Goal: Navigation & Orientation: Find specific page/section

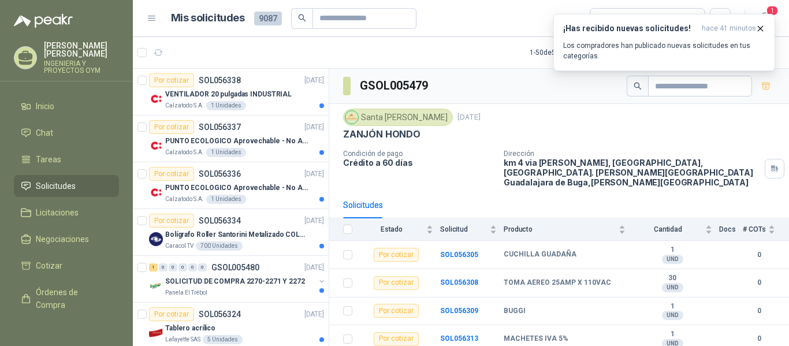
scroll to position [369, 0]
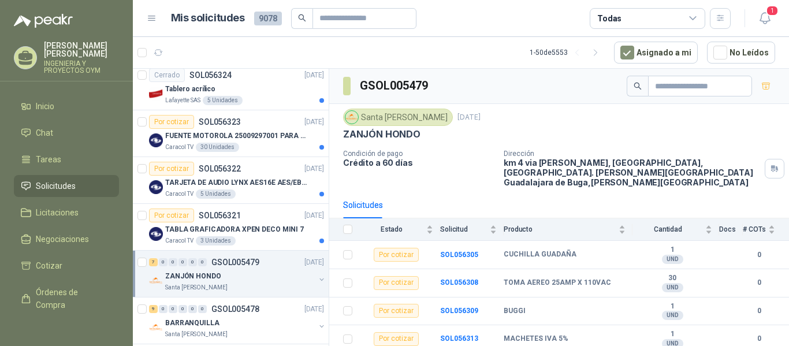
scroll to position [544, 0]
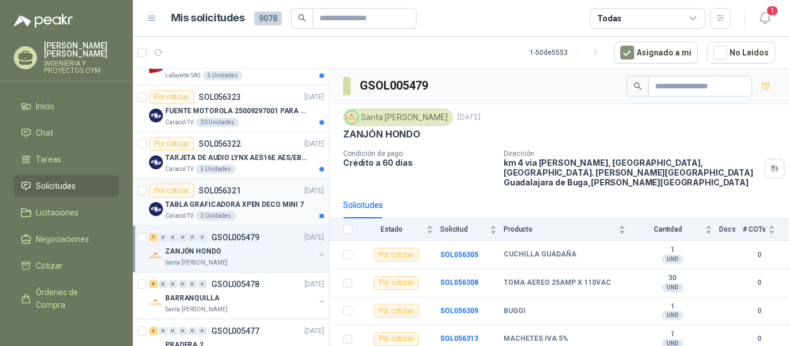
click at [255, 220] on div "Caracol TV 3 Unidades" at bounding box center [244, 215] width 159 height 9
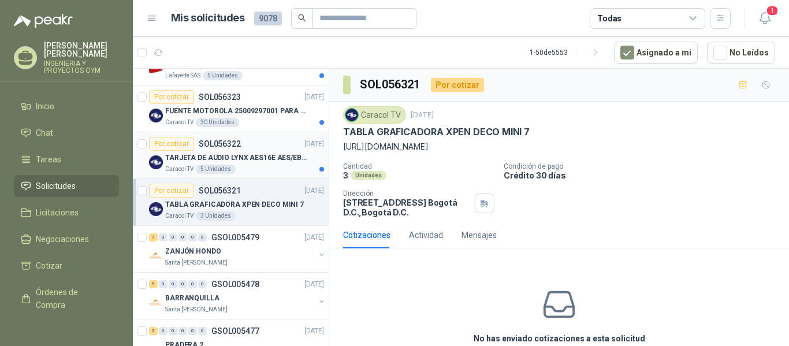
click at [250, 172] on div "Caracol TV 5 Unidades" at bounding box center [244, 169] width 159 height 9
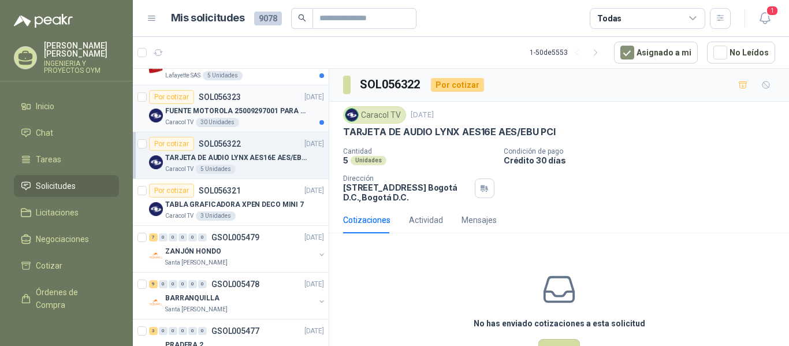
click at [249, 106] on p "FUENTE MOTOROLA 25009297001 PARA EP450" at bounding box center [237, 111] width 144 height 11
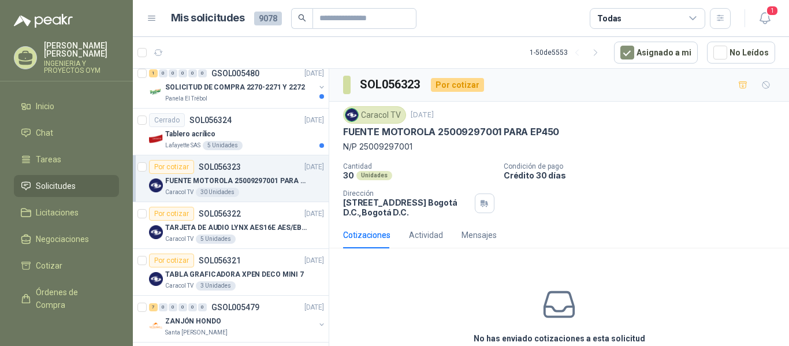
scroll to position [469, 0]
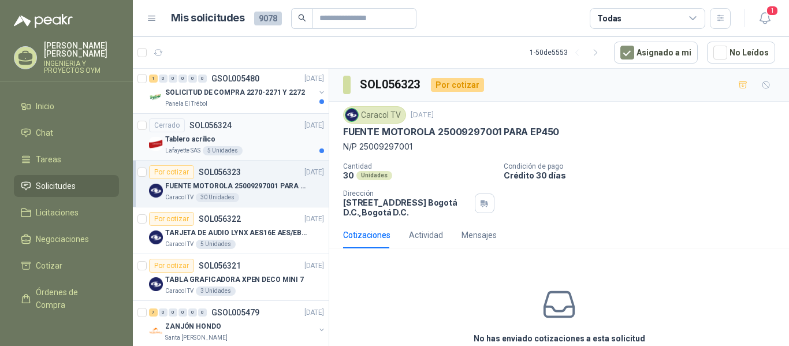
click at [282, 142] on div "Tablero acrílico" at bounding box center [244, 139] width 159 height 14
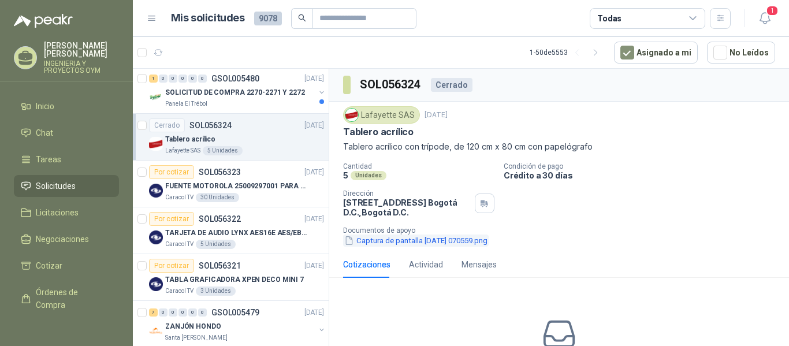
click at [381, 243] on button "Captura de pantalla [DATE] 070559.png" at bounding box center [415, 240] width 145 height 12
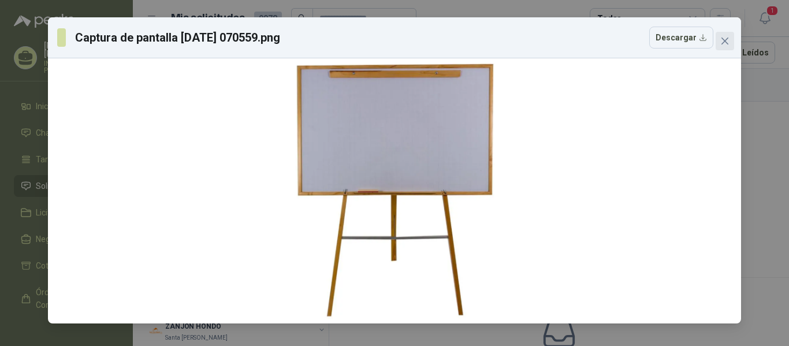
click at [724, 36] on button "Close" at bounding box center [724, 41] width 18 height 18
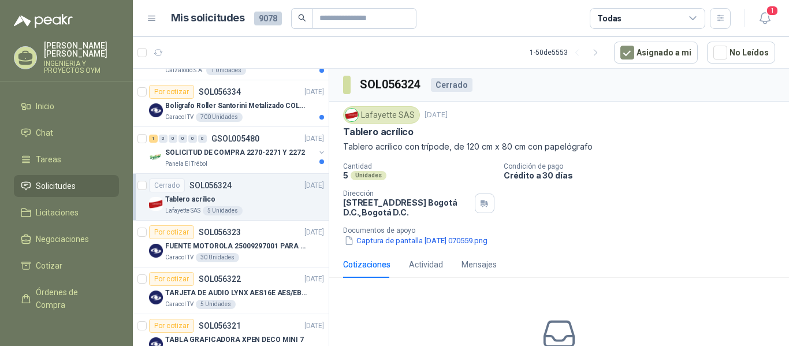
scroll to position [384, 0]
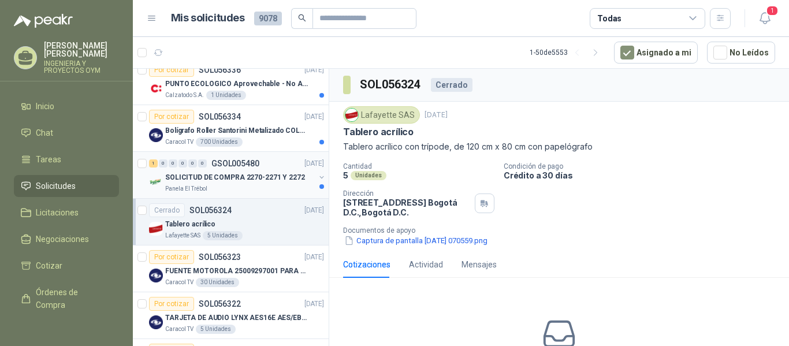
click at [246, 180] on p "SOLICITUD DE COMPRA 2270-2271 Y 2272" at bounding box center [235, 177] width 140 height 11
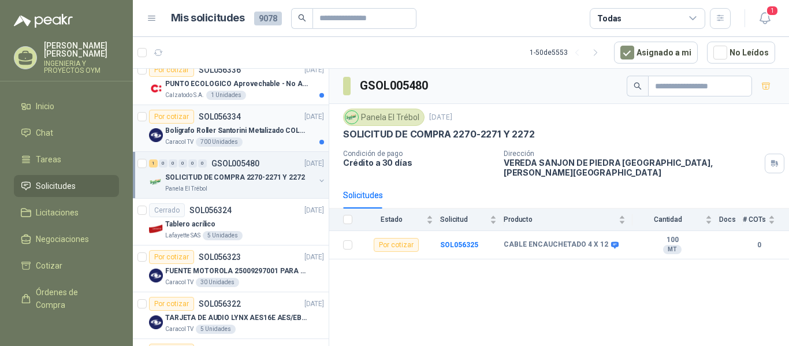
click at [243, 136] on div "Bolígrafo Roller Santorini Metalizado COLOR MORADO 1logo" at bounding box center [244, 131] width 159 height 14
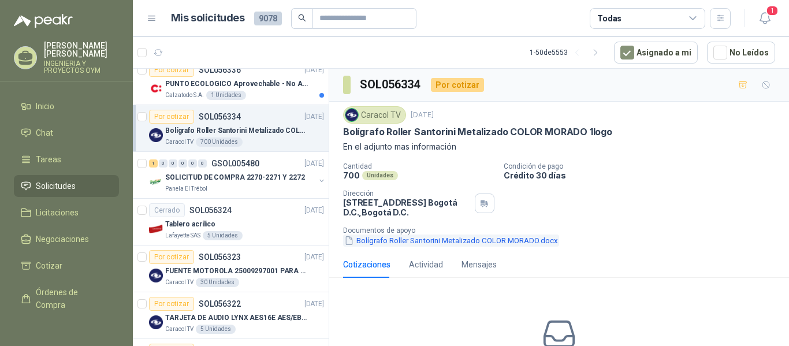
click at [414, 237] on button "Bolígrafo Roller Santorini Metalizado COLOR MORADO.docx" at bounding box center [451, 240] width 216 height 12
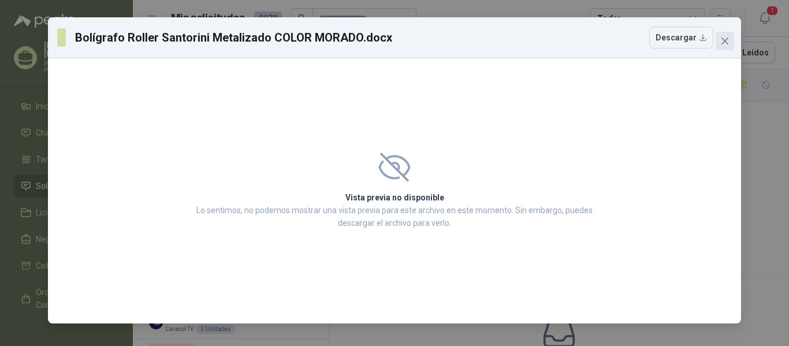
click at [728, 40] on icon "close" at bounding box center [724, 40] width 9 height 9
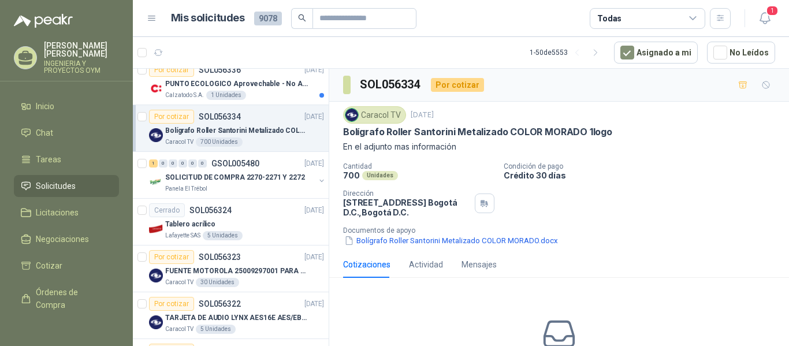
scroll to position [255, 0]
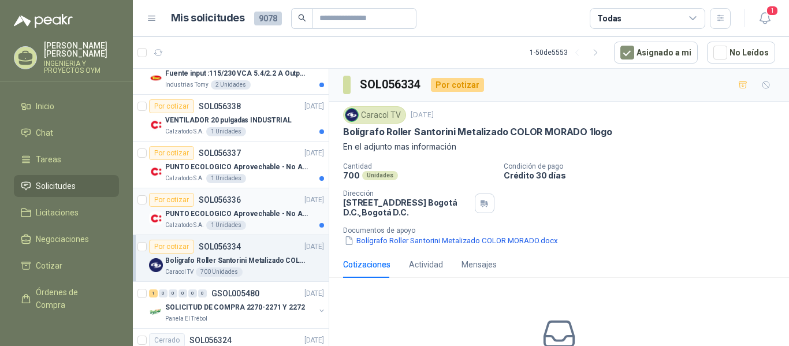
click at [246, 212] on p "PUNTO ECOLOGICO Aprovechable - No Aprovechable 20Litros Blanco - Negro" at bounding box center [237, 213] width 144 height 11
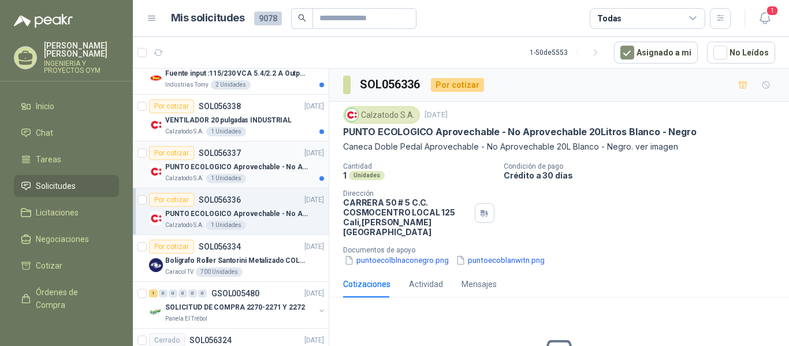
click at [263, 165] on p "PUNTO ECOLOGICO Aprovechable - No Aprovechable 20Litros Blanco - Negro" at bounding box center [237, 167] width 144 height 11
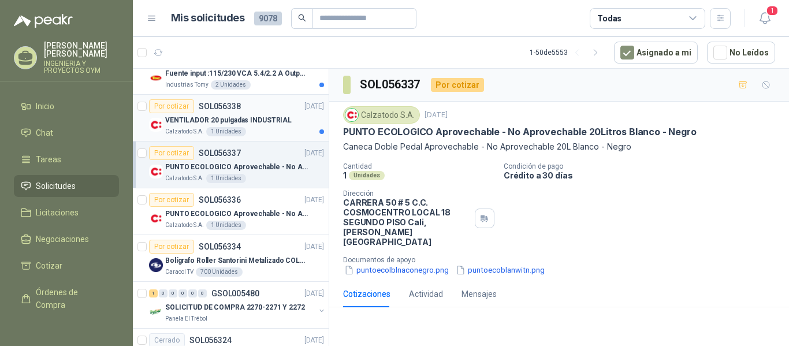
click at [252, 125] on p "VENTILADOR 20 pulgadas INDUSTRIAL" at bounding box center [228, 120] width 126 height 11
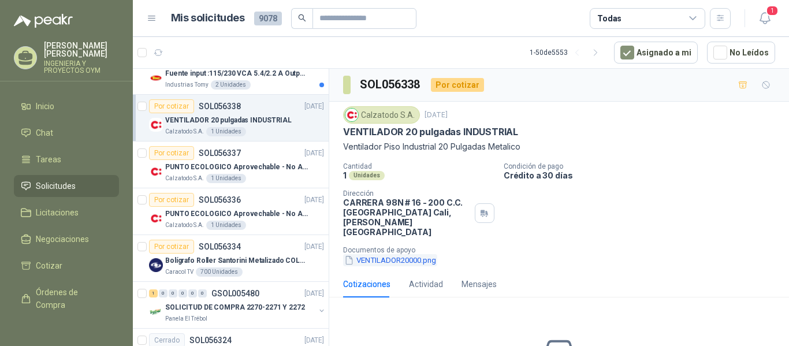
click at [381, 254] on button "VENTILADOR20000.png" at bounding box center [390, 260] width 94 height 12
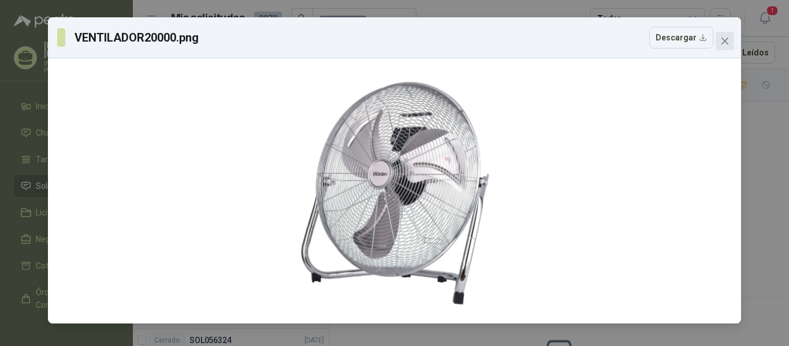
click at [726, 43] on icon "close" at bounding box center [724, 40] width 9 height 9
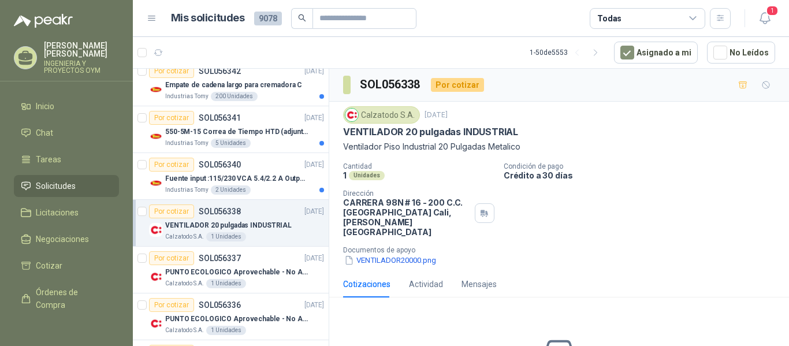
scroll to position [140, 0]
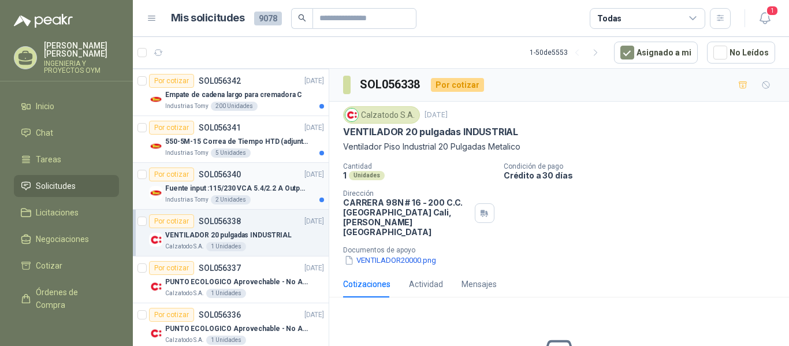
click at [272, 194] on div "Fuente input :115/230 VCA 5.4/2.2 A Output: 24 VDC 10 A 47-63 Hz" at bounding box center [244, 188] width 159 height 14
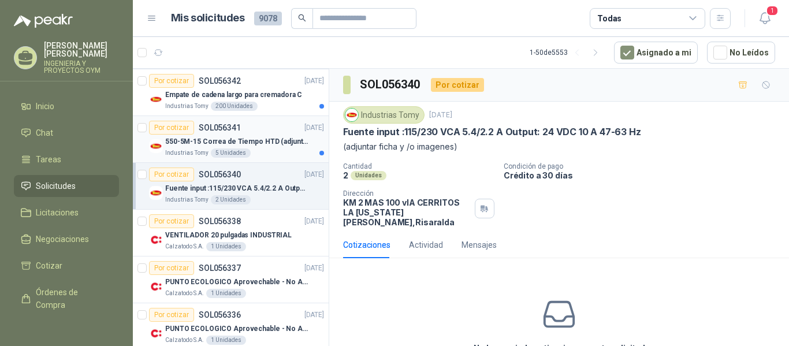
click at [253, 133] on div "Por cotizar SOL056341 [DATE]" at bounding box center [236, 128] width 175 height 14
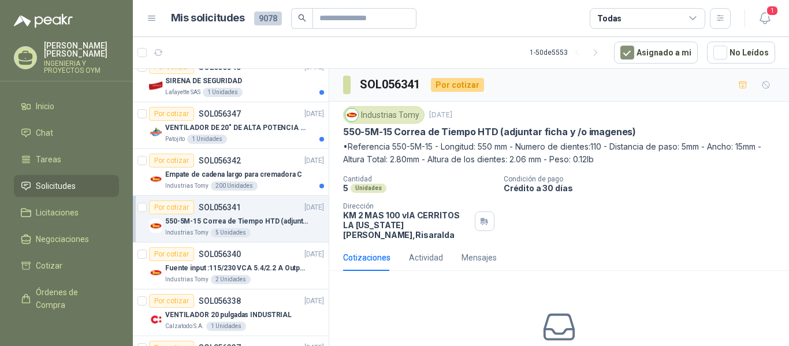
scroll to position [29, 0]
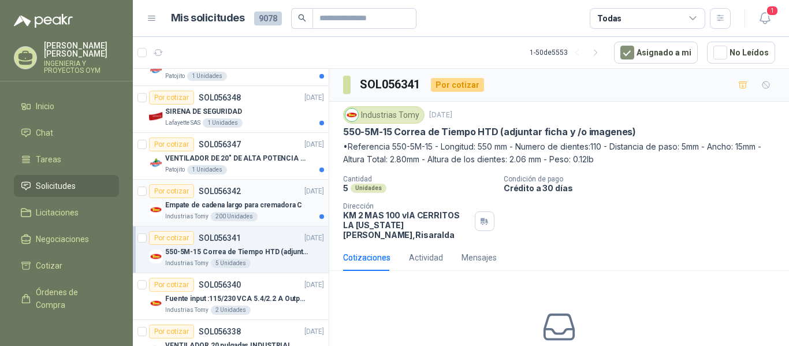
click at [263, 199] on div "Empate de cadena largo para cremadora C" at bounding box center [244, 205] width 159 height 14
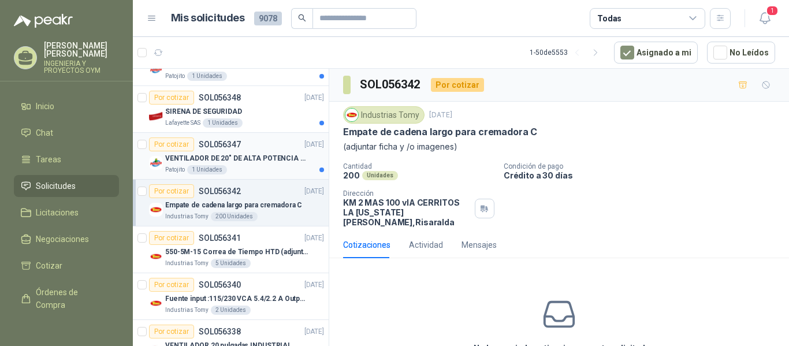
click at [254, 148] on div "Por cotizar SOL056347 [DATE]" at bounding box center [236, 144] width 175 height 14
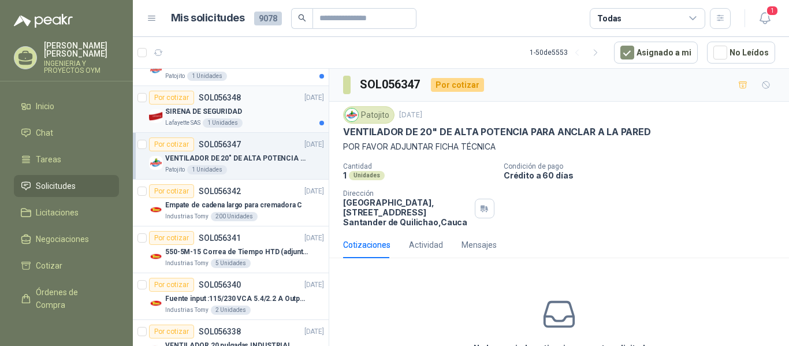
click at [257, 113] on div "SIRENA DE SEGURIDAD" at bounding box center [244, 111] width 159 height 14
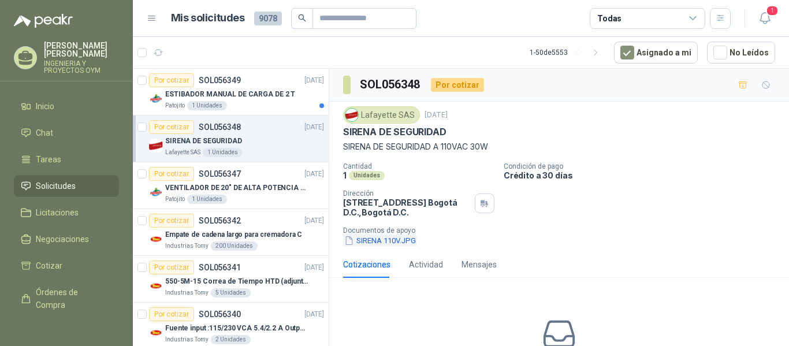
click at [373, 238] on button "SIRENA 110V.JPG" at bounding box center [380, 240] width 74 height 12
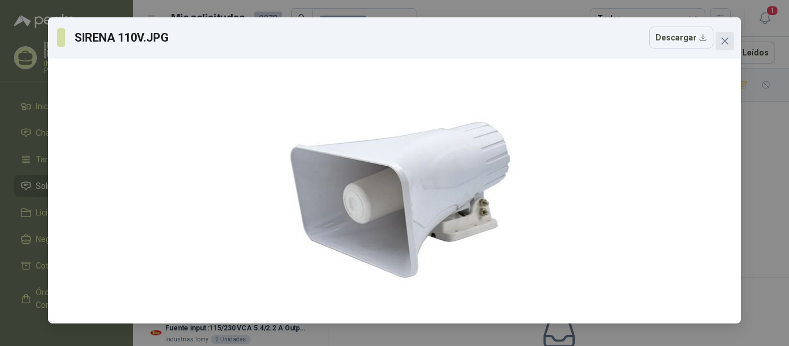
click at [724, 39] on icon "close" at bounding box center [724, 40] width 9 height 9
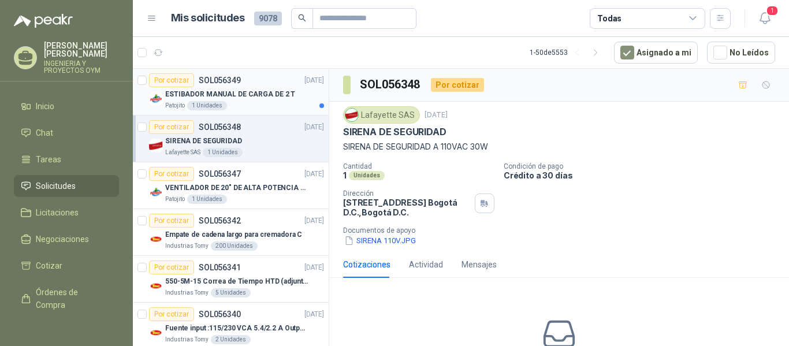
click at [239, 91] on p "ESTIBADOR MANUAL DE CARGA DE 2 T" at bounding box center [230, 94] width 130 height 11
